Goal: Check status: Check status

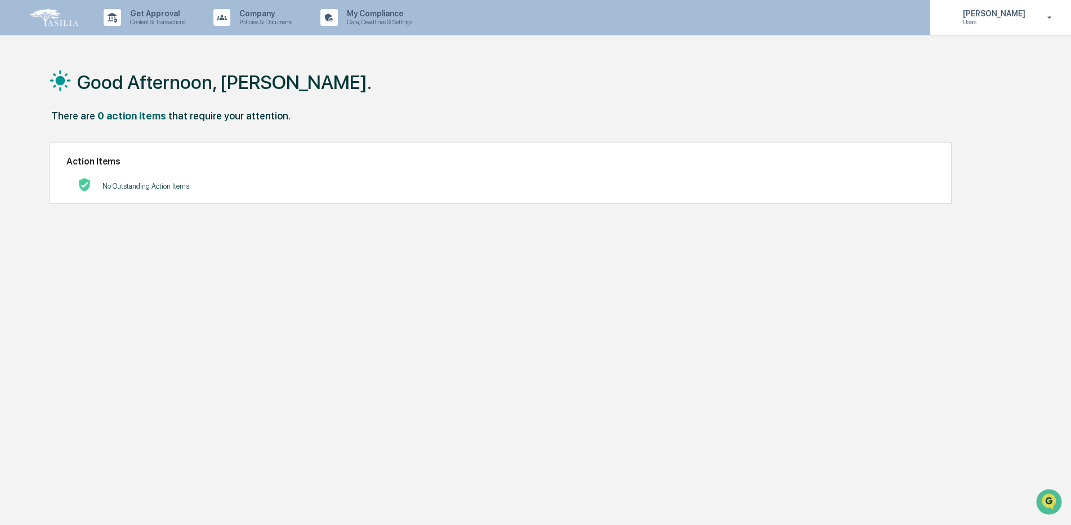
click at [1029, 11] on p "[PERSON_NAME]" at bounding box center [992, 13] width 77 height 9
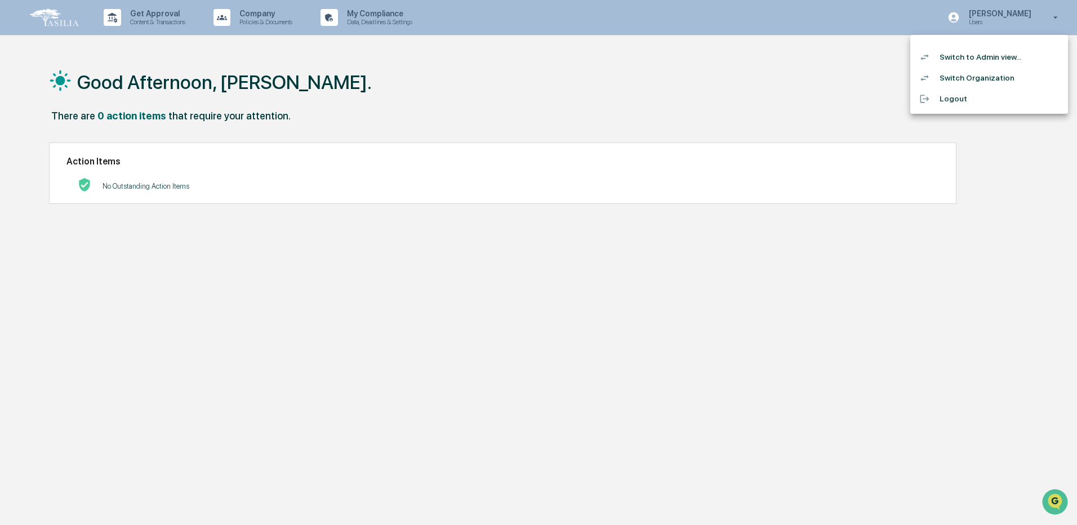
click at [999, 63] on li "Switch to Admin view..." at bounding box center [989, 57] width 158 height 21
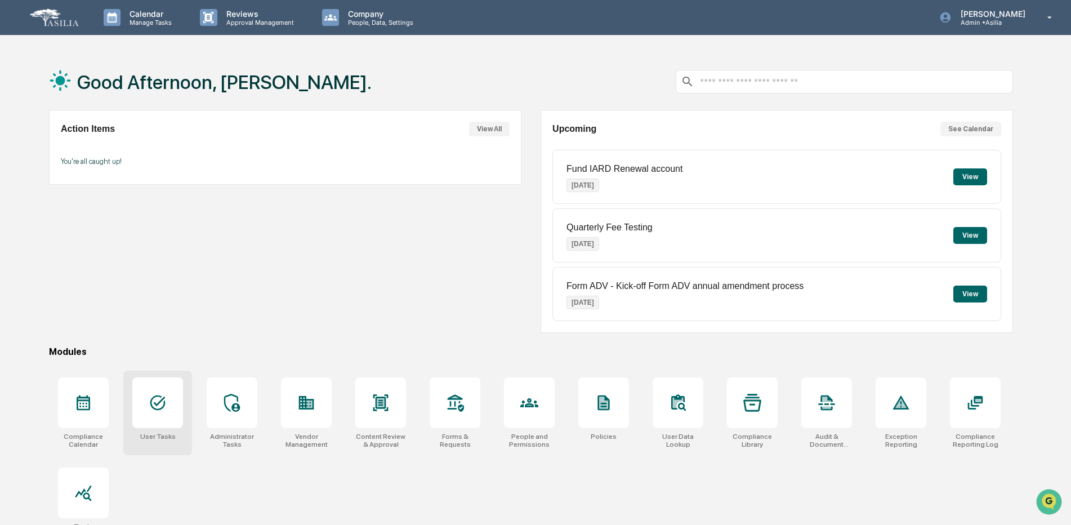
click at [157, 411] on icon at bounding box center [158, 403] width 18 height 18
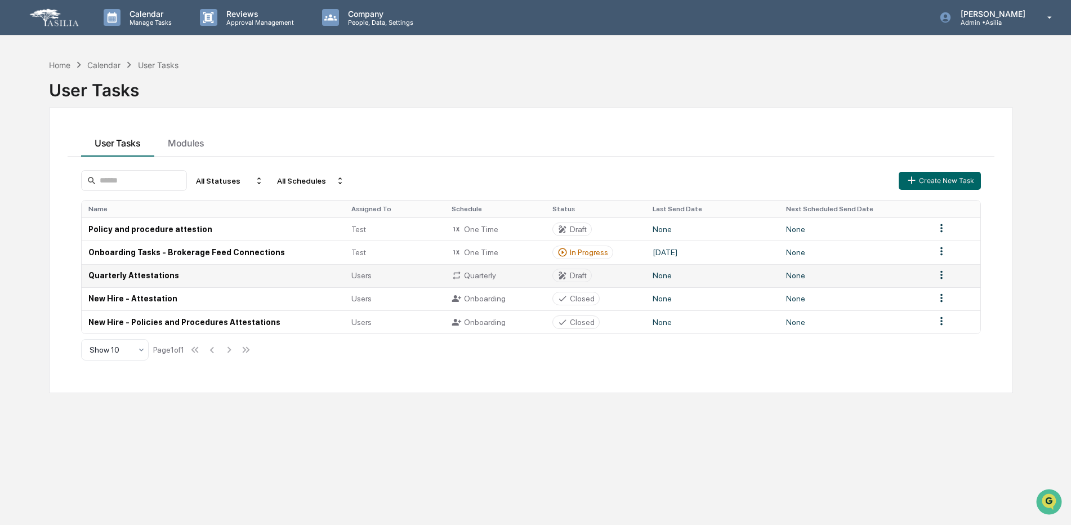
click at [154, 276] on td "Quarterly Attestations" at bounding box center [213, 275] width 263 height 23
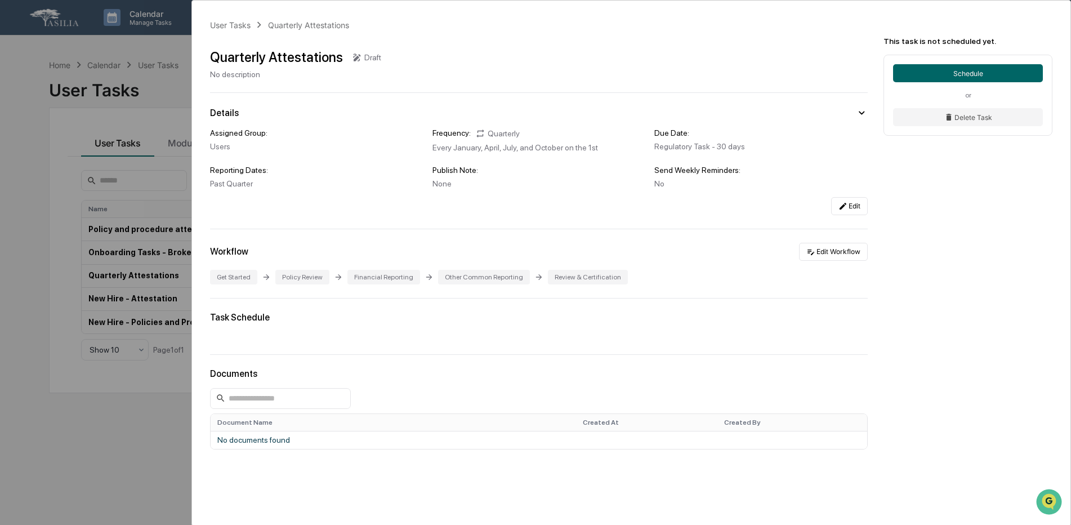
click at [19, 117] on div "User Tasks Quarterly Attestations Quarterly Attestations Draft No description D…" at bounding box center [535, 262] width 1071 height 525
